Goal: Find specific page/section: Find specific page/section

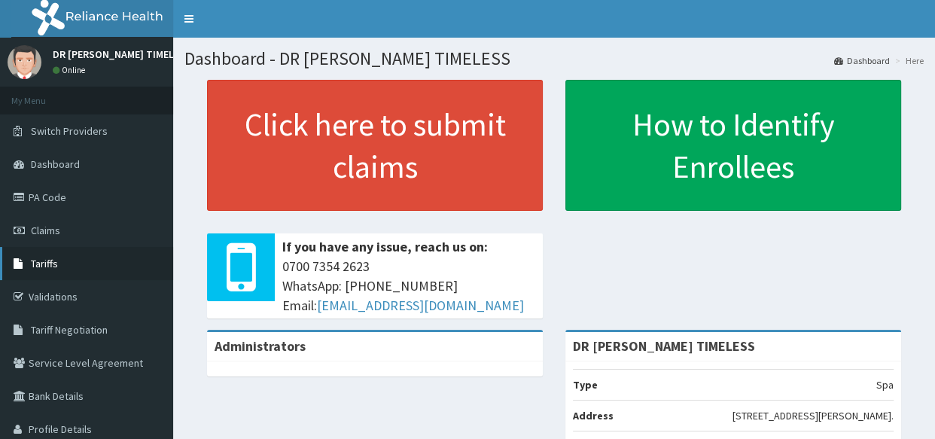
click at [62, 264] on link "Tariffs" at bounding box center [86, 263] width 173 height 33
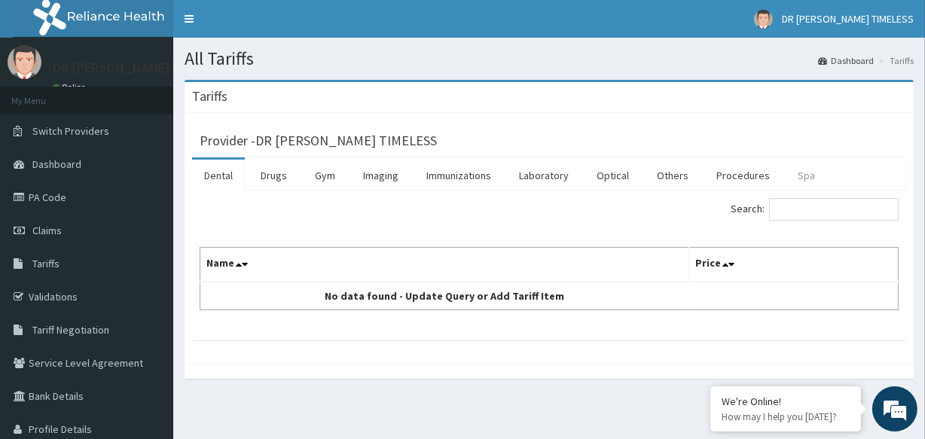
click at [801, 176] on link "Spa" at bounding box center [805, 176] width 41 height 32
